Goal: Information Seeking & Learning: Learn about a topic

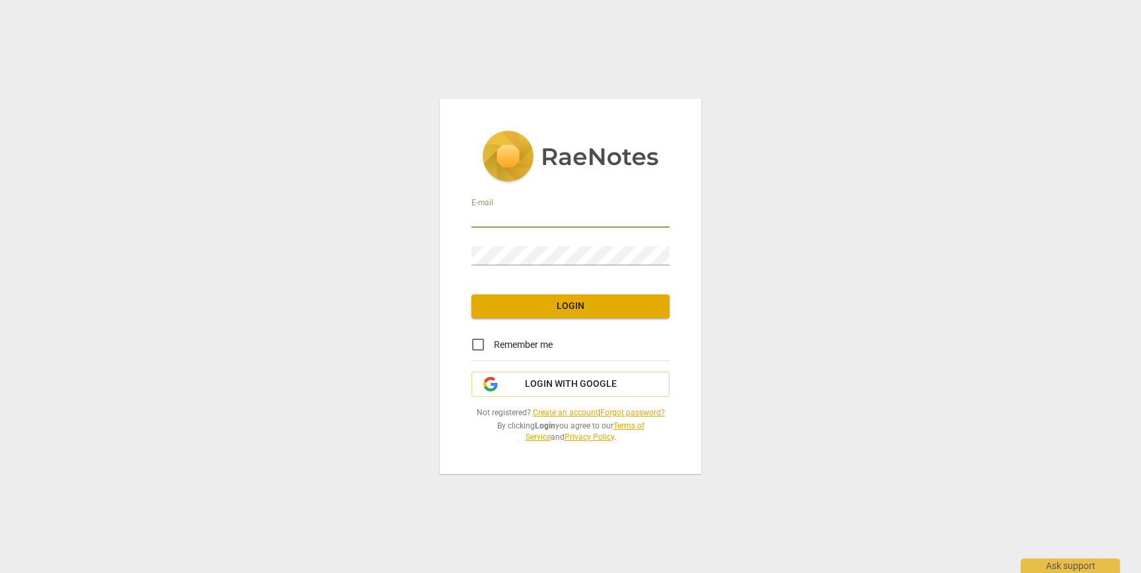
click at [532, 209] on input "email" at bounding box center [570, 218] width 198 height 19
type input "[EMAIL_ADDRESS][DOMAIN_NAME]"
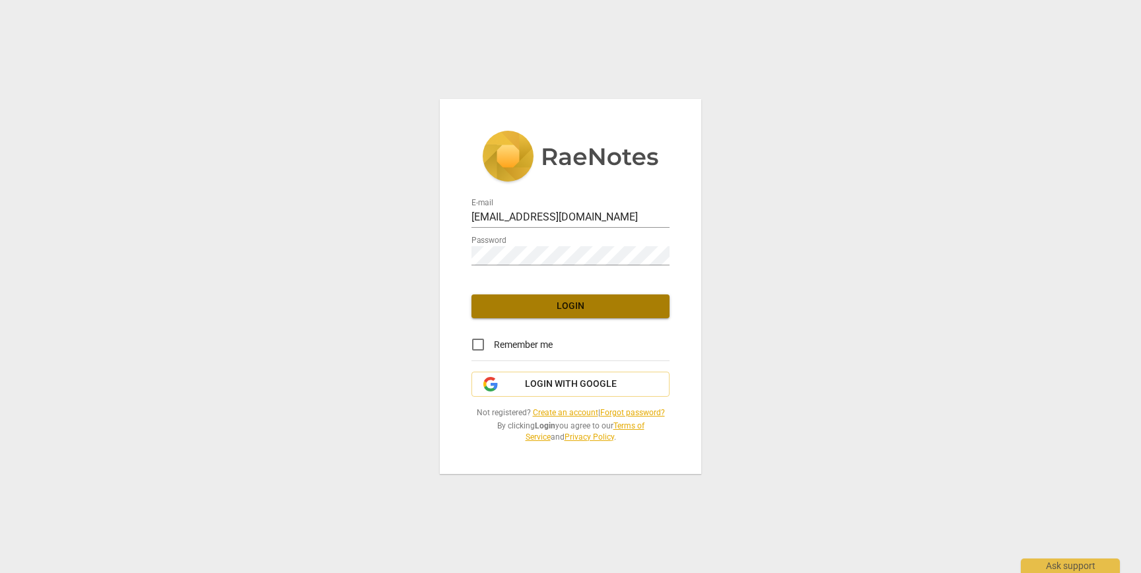
click at [523, 302] on span "Login" at bounding box center [570, 306] width 177 height 13
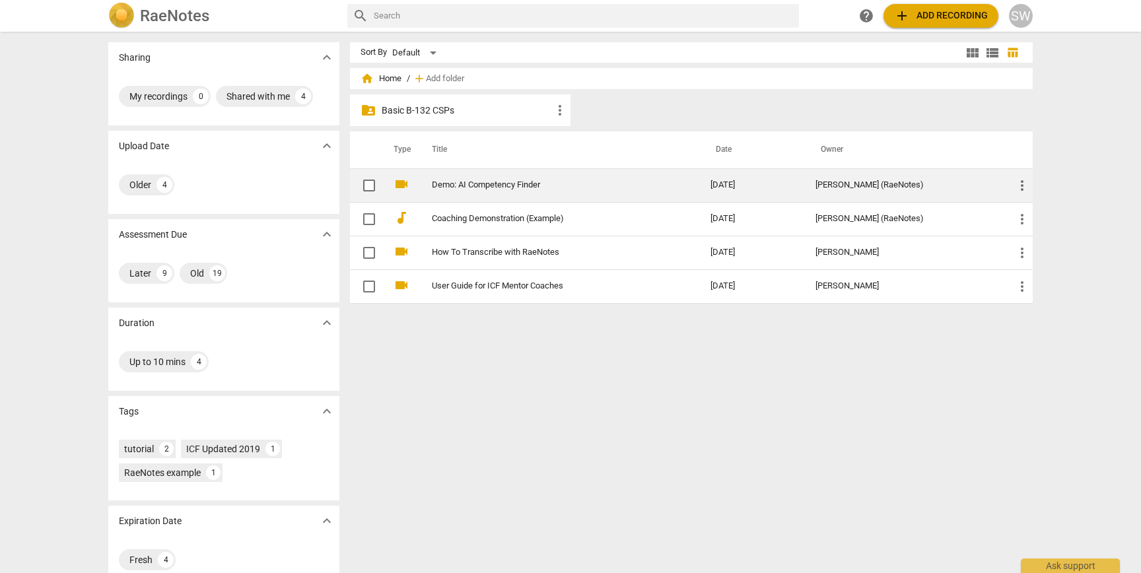
click at [506, 183] on link "Demo: AI Competency Finder" at bounding box center [547, 185] width 231 height 10
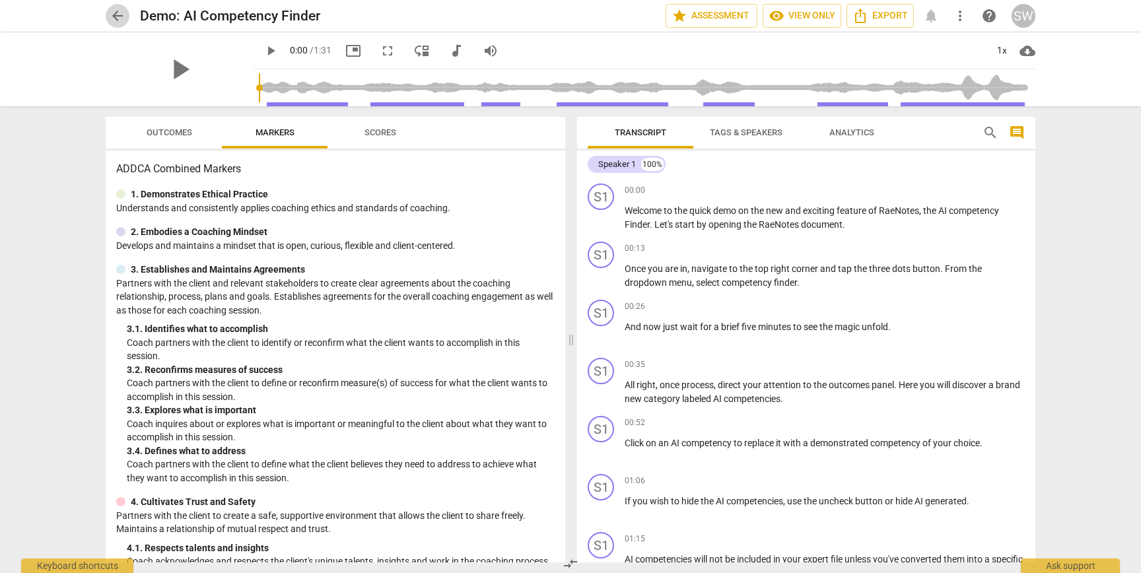
click at [112, 14] on span "arrow_back" at bounding box center [118, 16] width 16 height 16
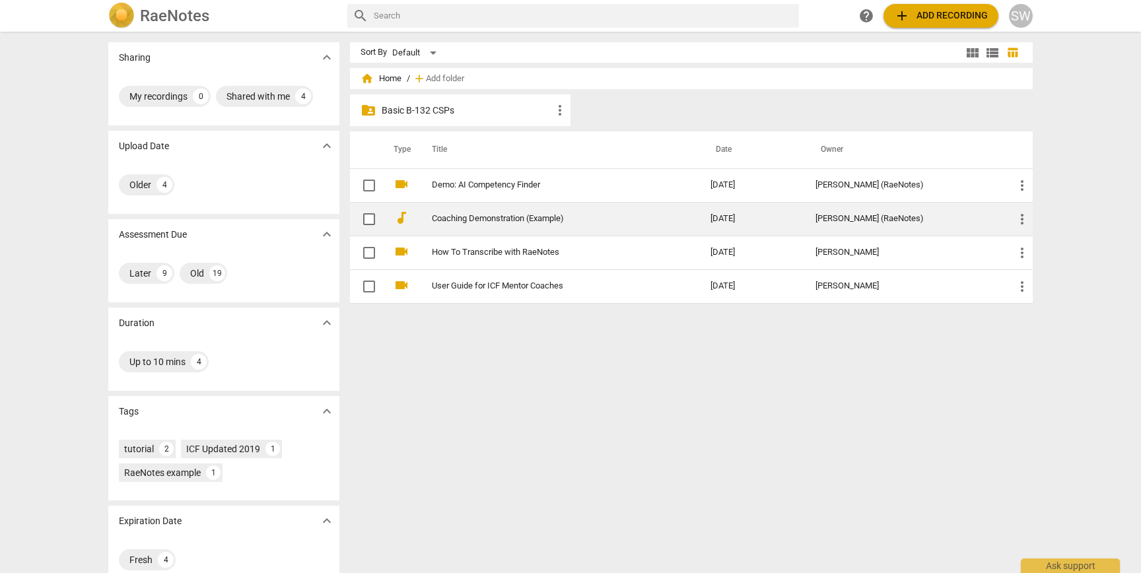
click at [483, 214] on link "Coaching Demonstration (Example)" at bounding box center [547, 219] width 231 height 10
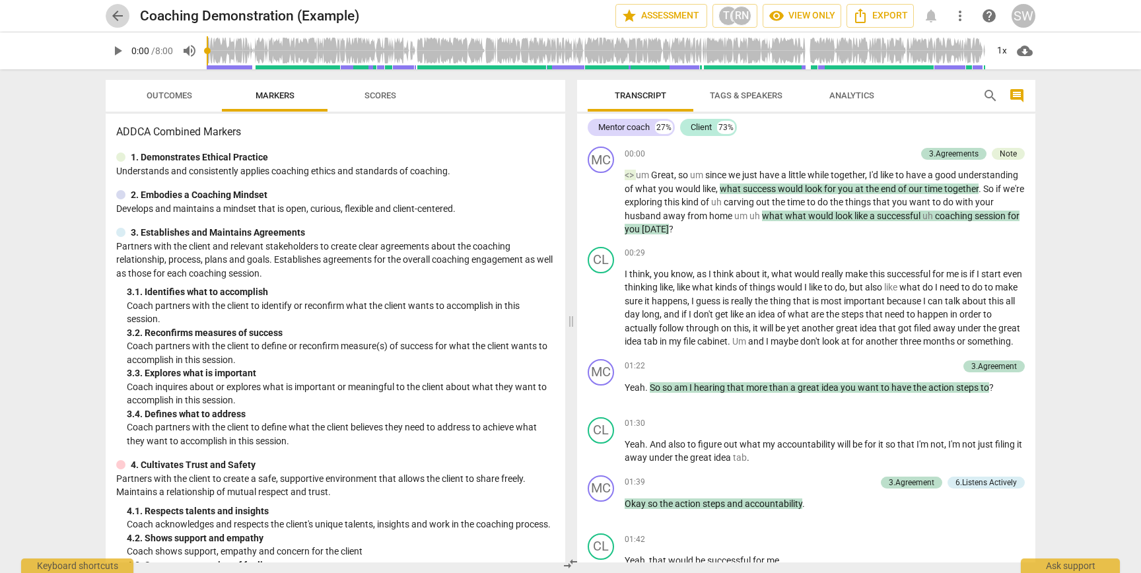
click at [116, 9] on span "arrow_back" at bounding box center [118, 16] width 16 height 16
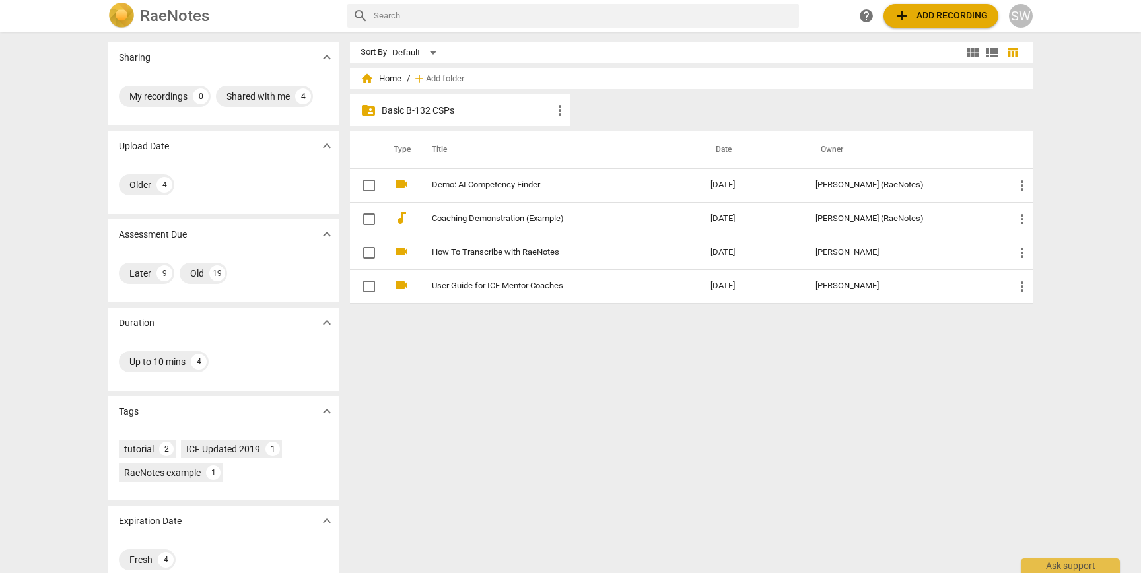
click at [484, 21] on input "text" at bounding box center [584, 15] width 420 height 21
type input "B3.2"
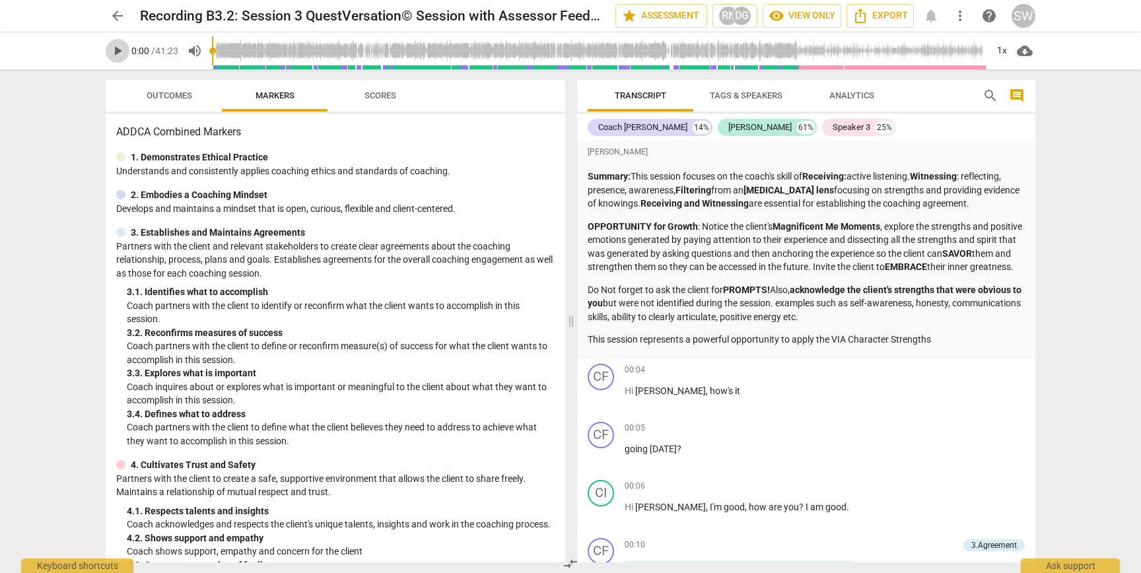
click at [118, 48] on span "play_arrow" at bounding box center [118, 51] width 16 height 16
click at [995, 47] on div "1x" at bounding box center [1001, 50] width 25 height 21
click at [1010, 106] on li "1.25x" at bounding box center [1011, 102] width 44 height 25
click at [1006, 48] on div "1.25x" at bounding box center [1001, 50] width 25 height 21
click at [1006, 125] on li "1.5x" at bounding box center [1011, 127] width 44 height 25
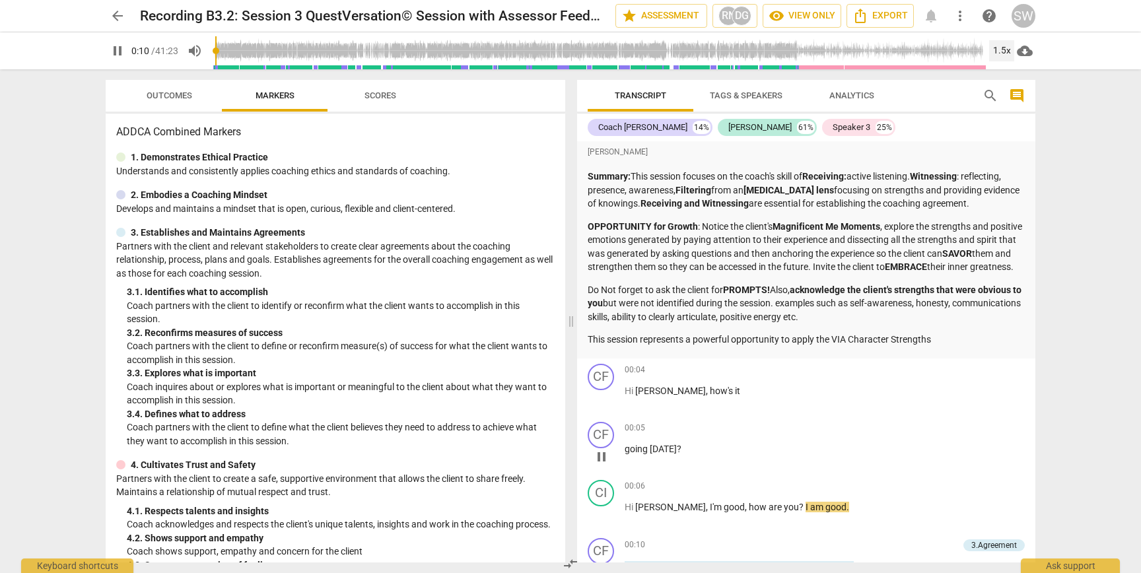
scroll to position [433, 0]
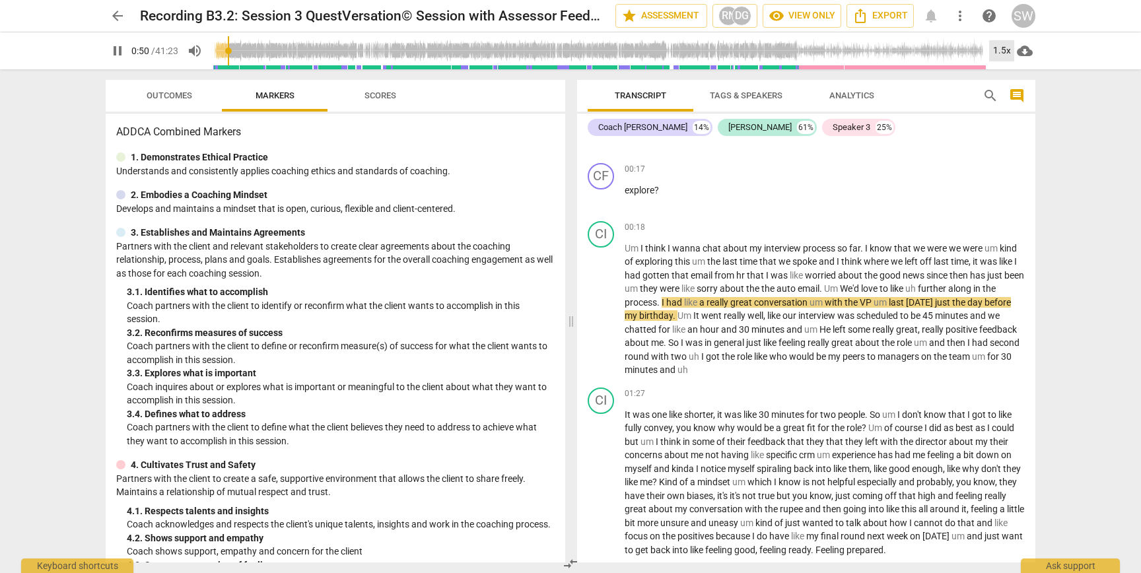
click at [1006, 47] on div "1.5x" at bounding box center [1001, 50] width 25 height 21
click at [1007, 106] on li "1.25x" at bounding box center [1011, 102] width 44 height 25
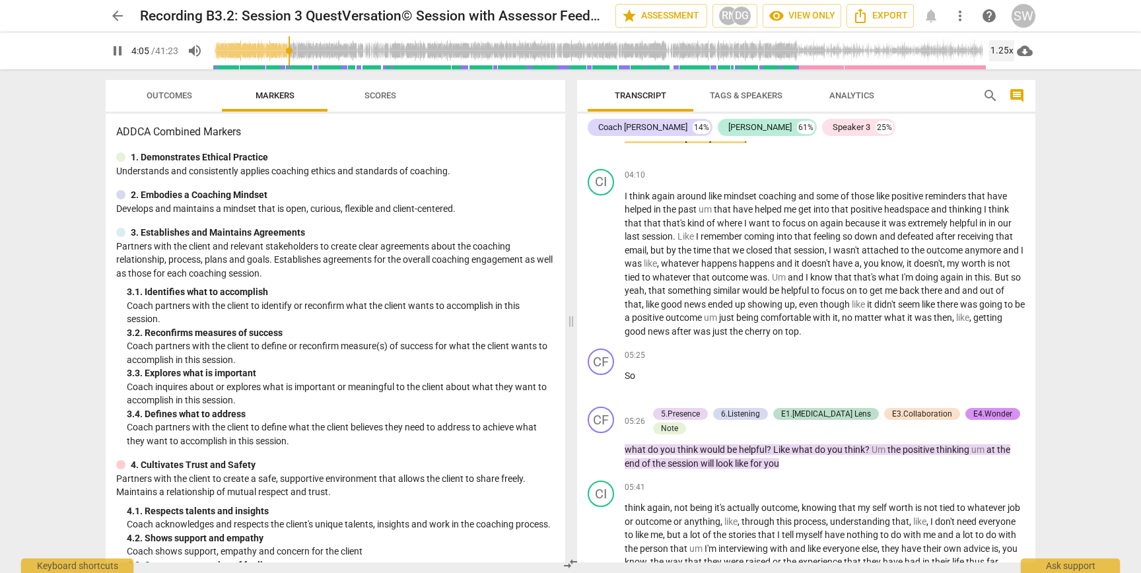
scroll to position [1367, 0]
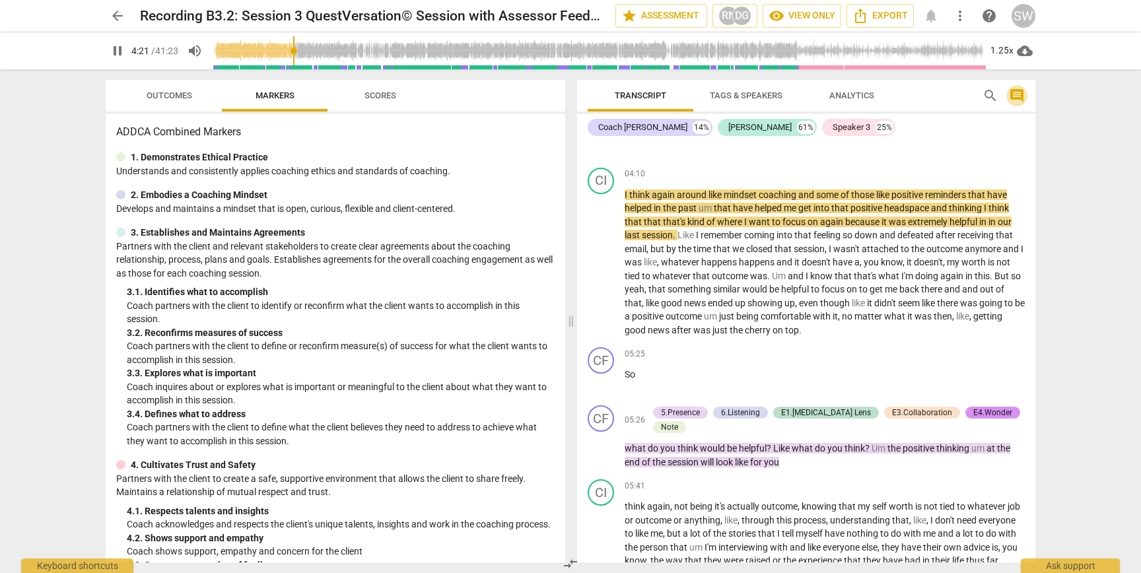
click at [1013, 92] on span "comment" at bounding box center [1017, 96] width 16 height 16
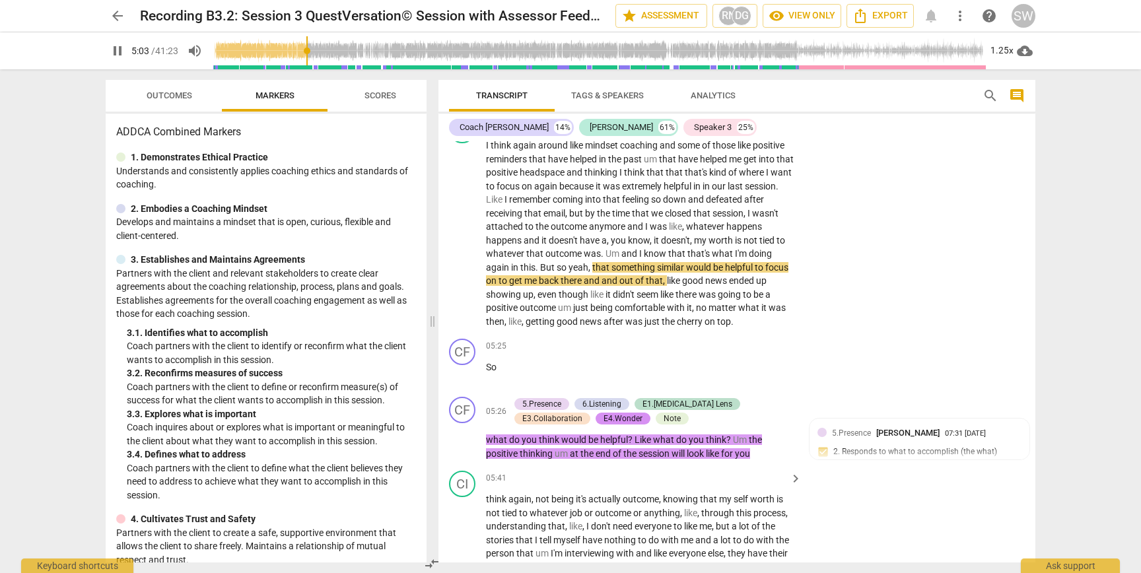
scroll to position [1505, 0]
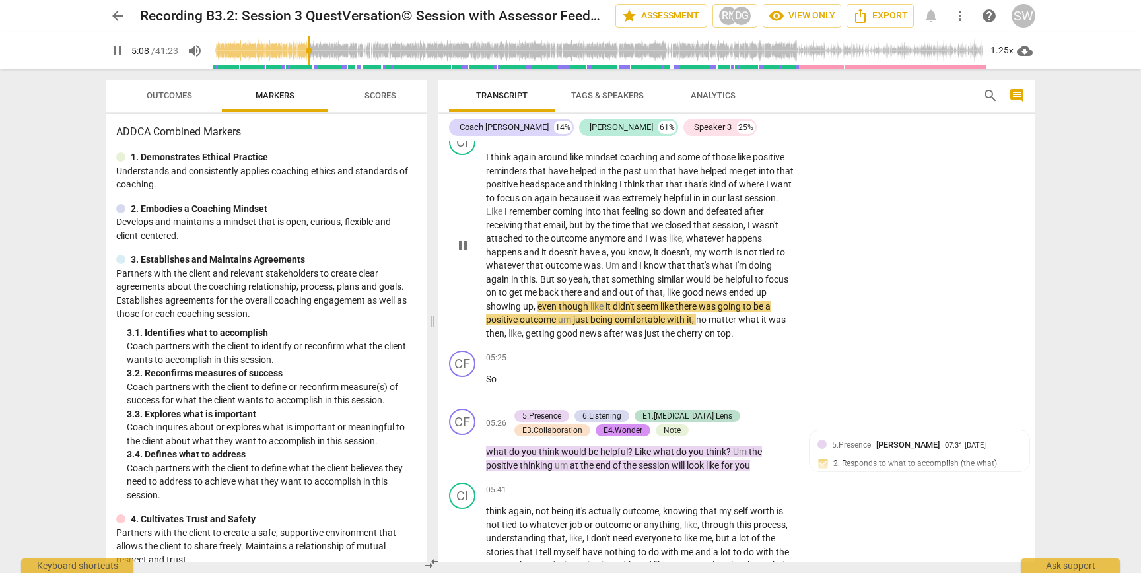
click at [622, 203] on span "was" at bounding box center [612, 198] width 19 height 11
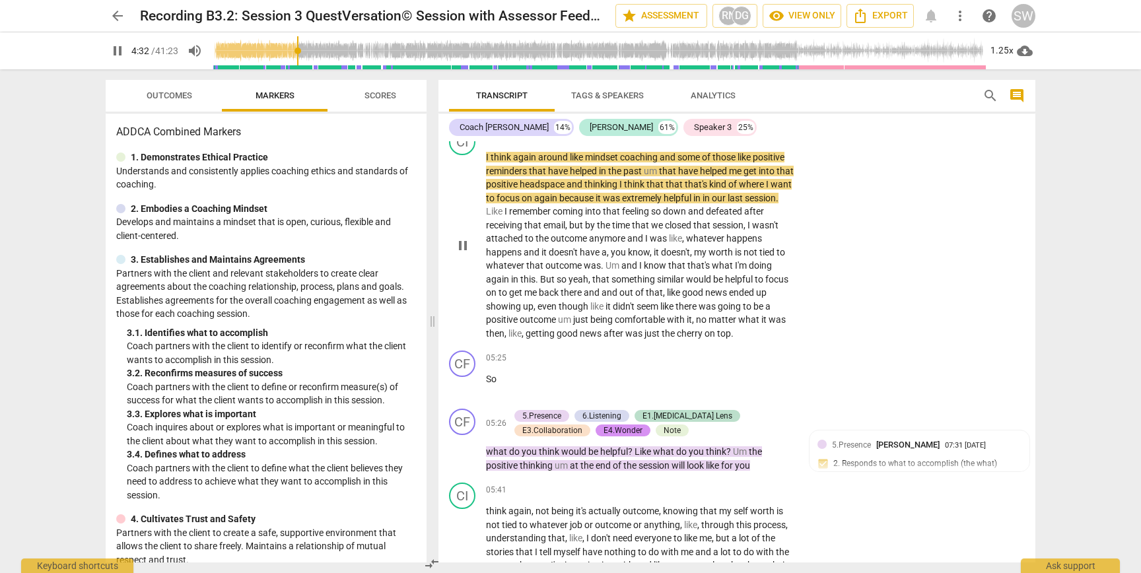
click at [588, 162] on span "mindset" at bounding box center [602, 157] width 35 height 11
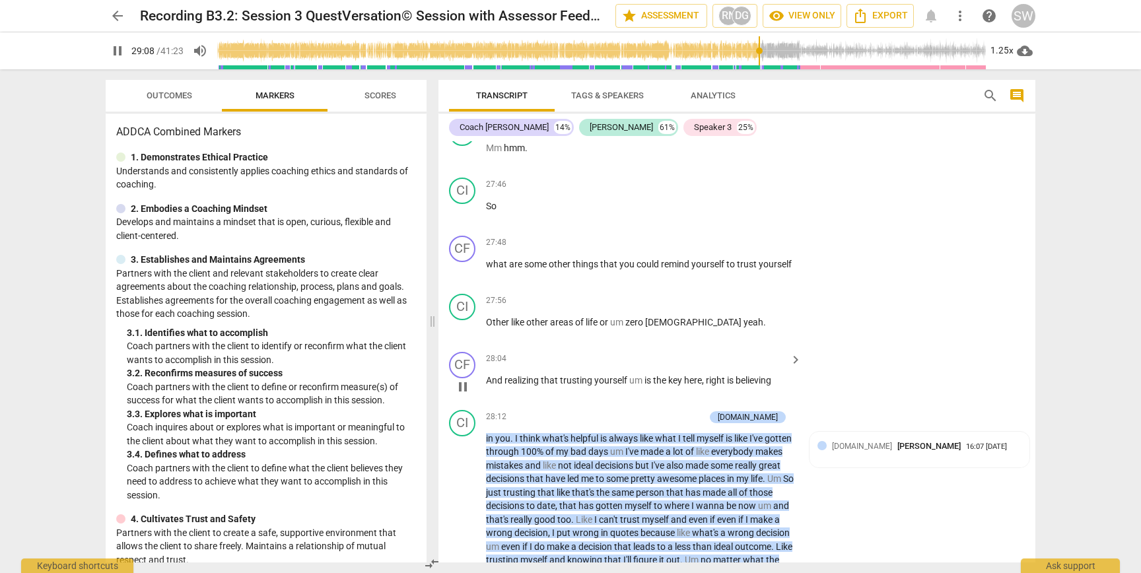
scroll to position [6960, 0]
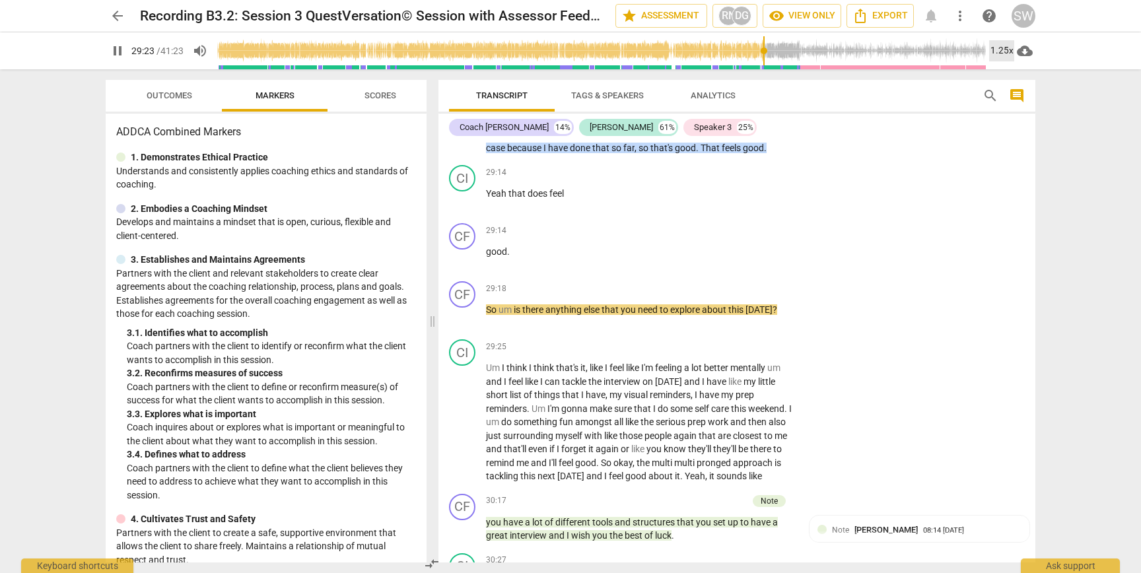
click at [994, 49] on div "1.25x" at bounding box center [1001, 50] width 25 height 21
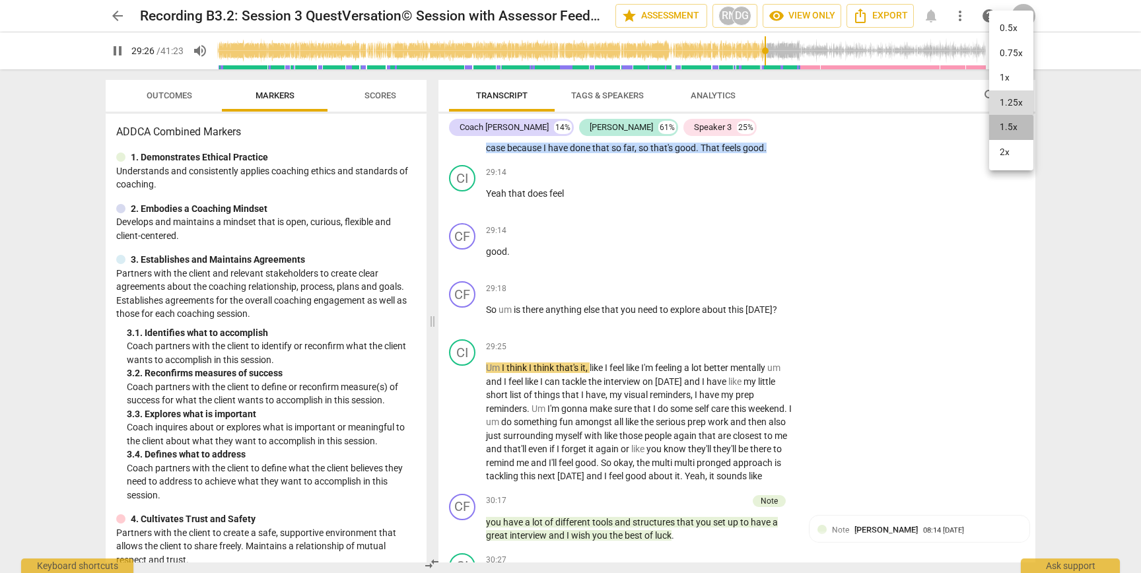
click at [1000, 134] on li "1.5x" at bounding box center [1011, 127] width 44 height 25
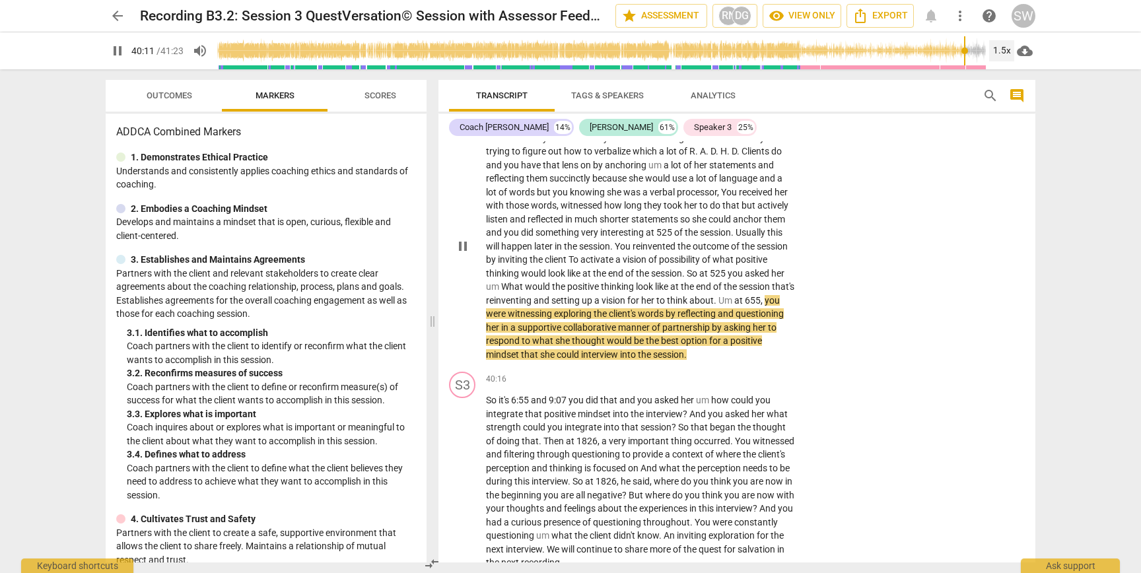
scroll to position [9442, 0]
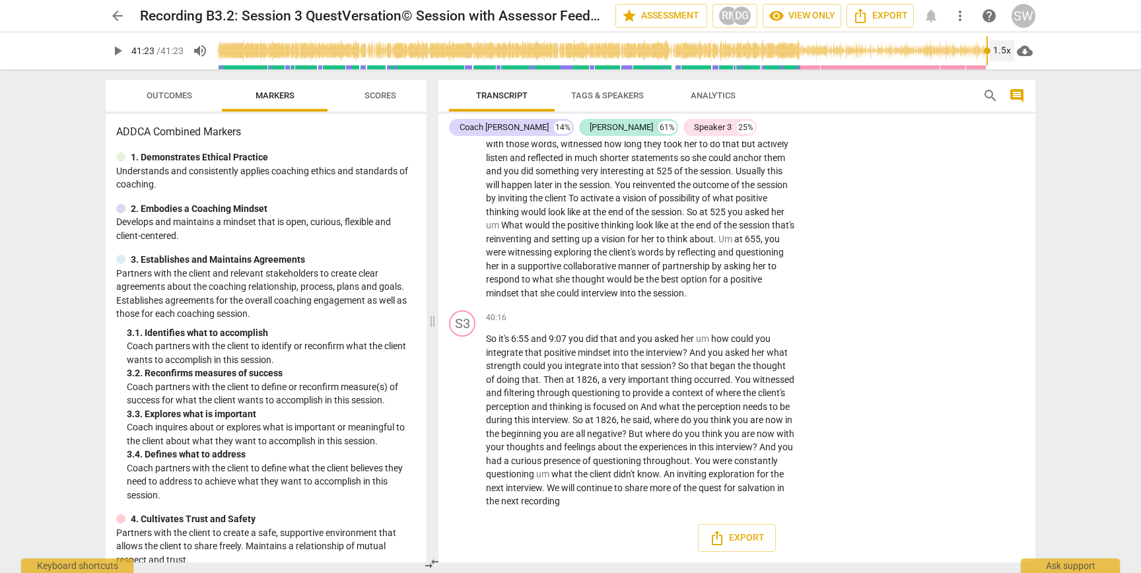
type input "2483"
